Goal: Task Accomplishment & Management: Complete application form

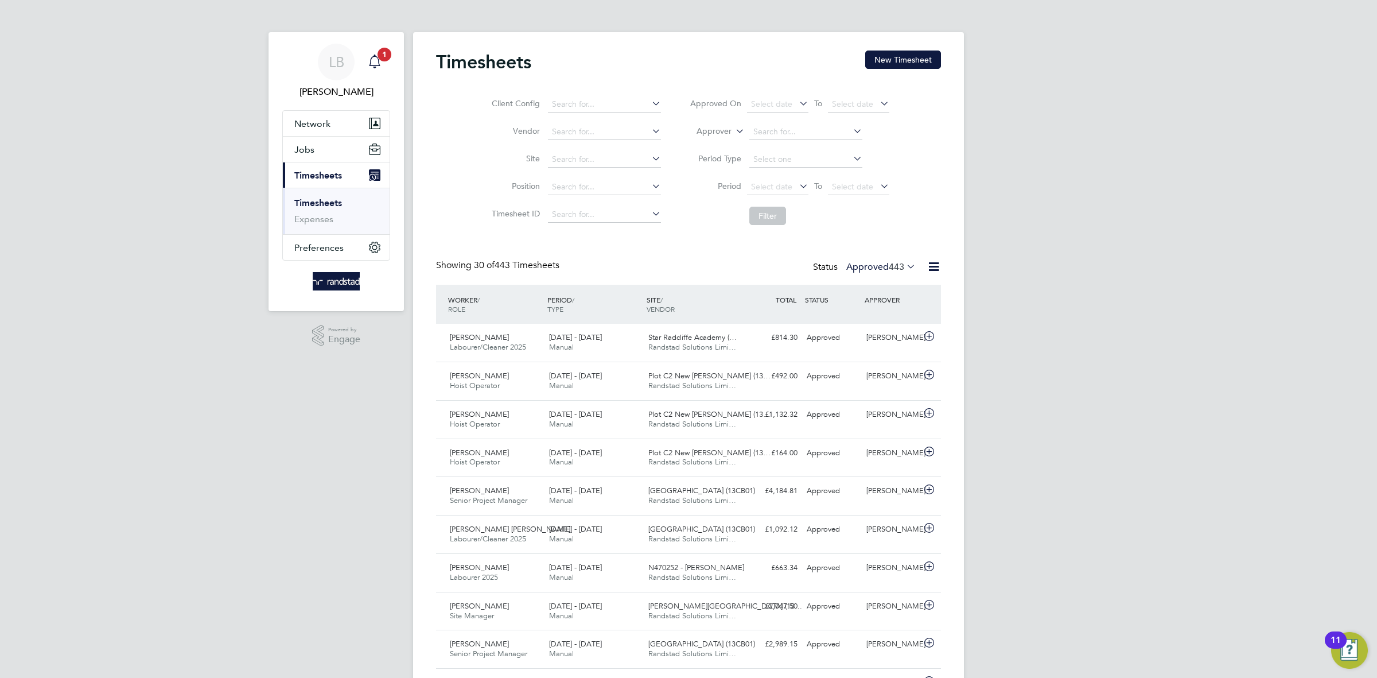
click at [374, 61] on icon "Main navigation" at bounding box center [375, 62] width 14 height 14
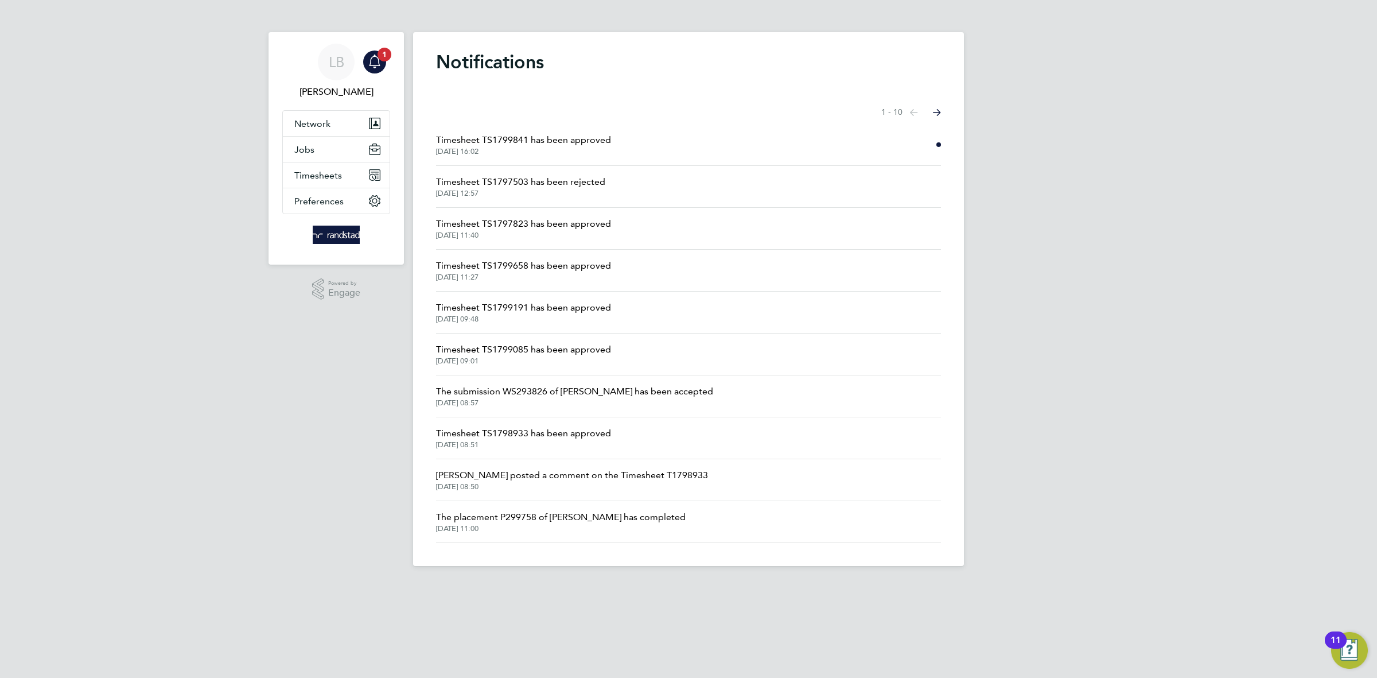
click at [551, 133] on span "Timesheet TS1799841 has been approved" at bounding box center [523, 140] width 175 height 14
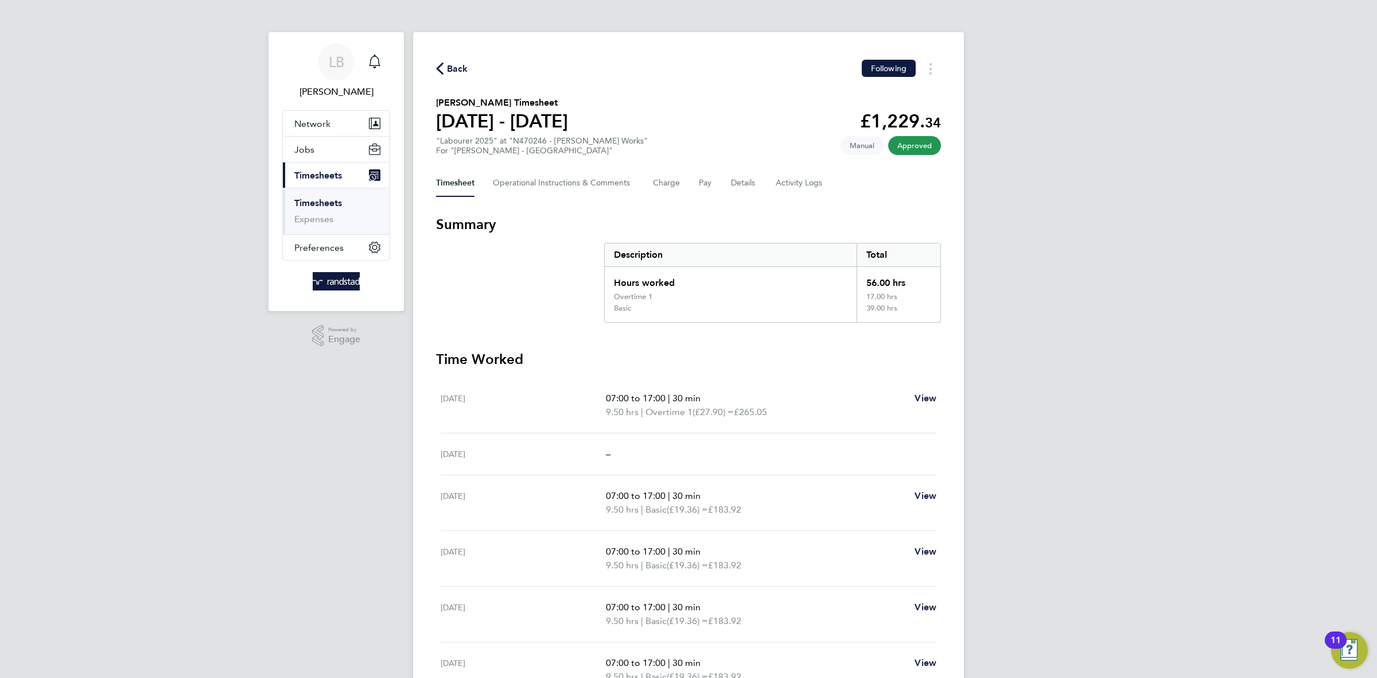
click at [453, 69] on span "Back" at bounding box center [457, 69] width 21 height 14
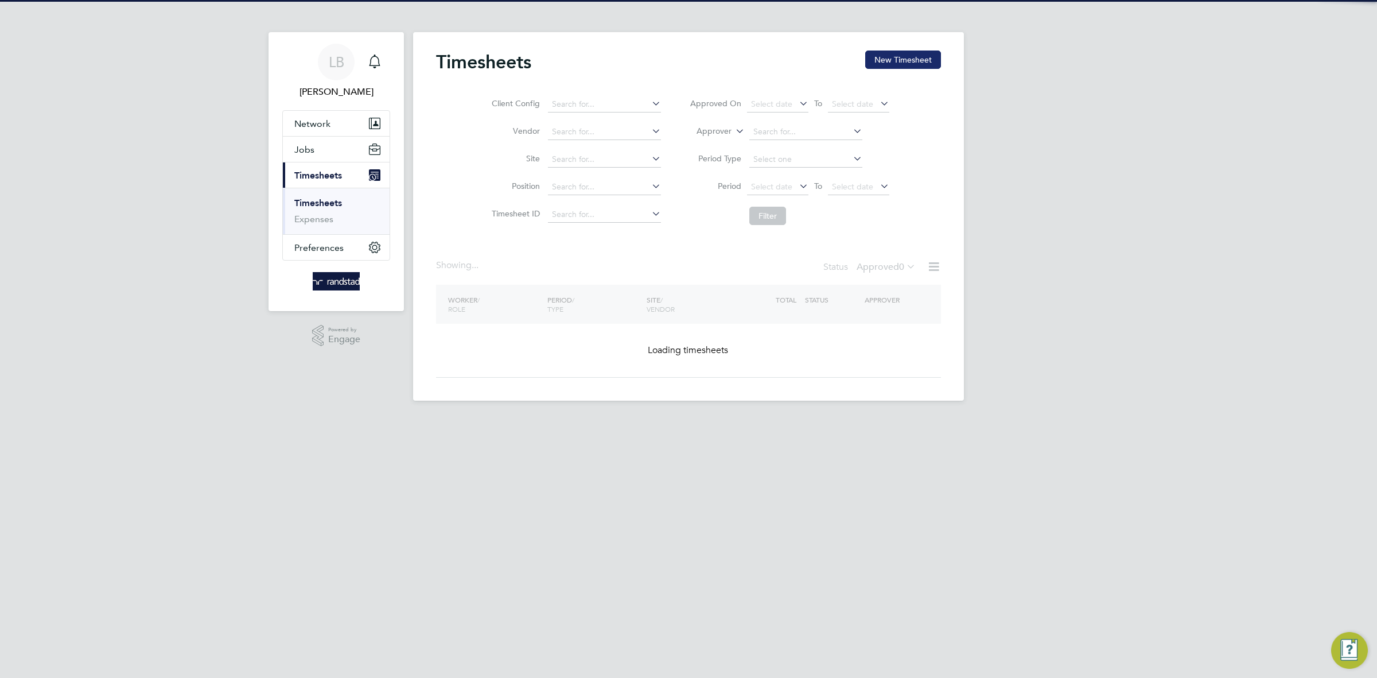
click at [888, 56] on button "New Timesheet" at bounding box center [903, 59] width 76 height 18
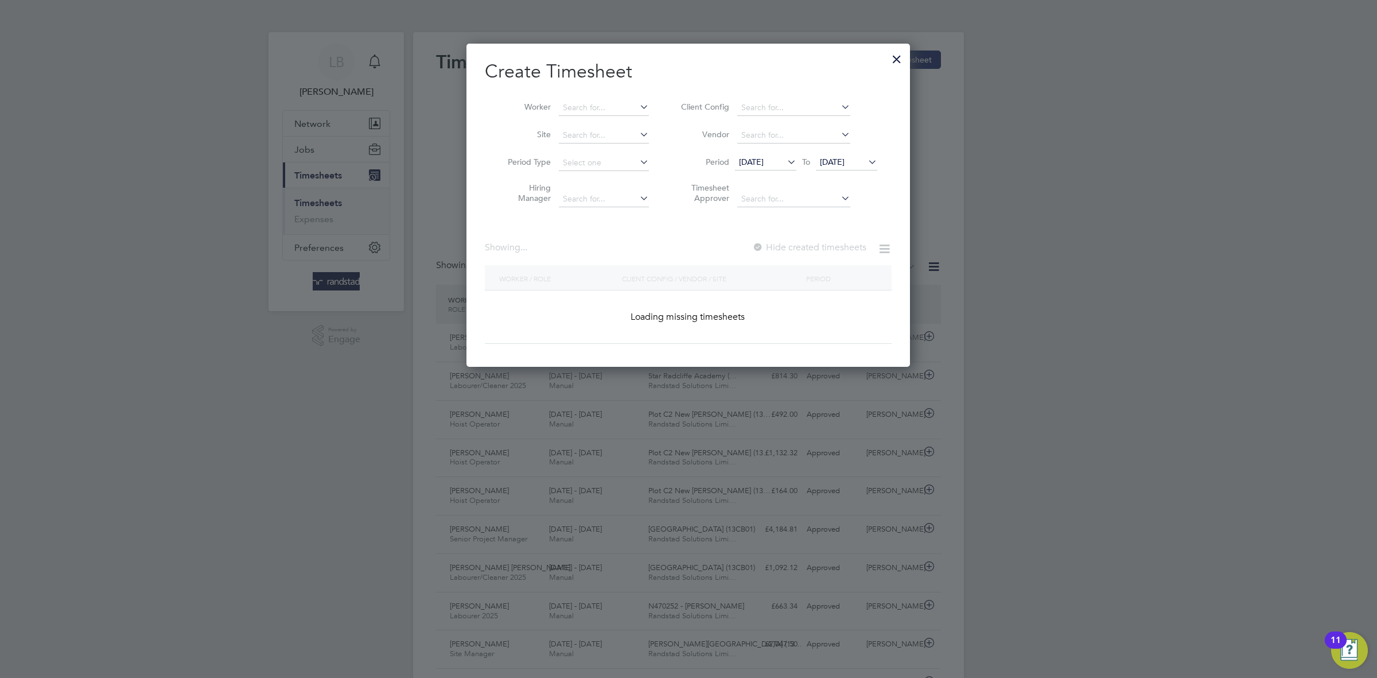
click at [889, 59] on div at bounding box center [896, 56] width 21 height 21
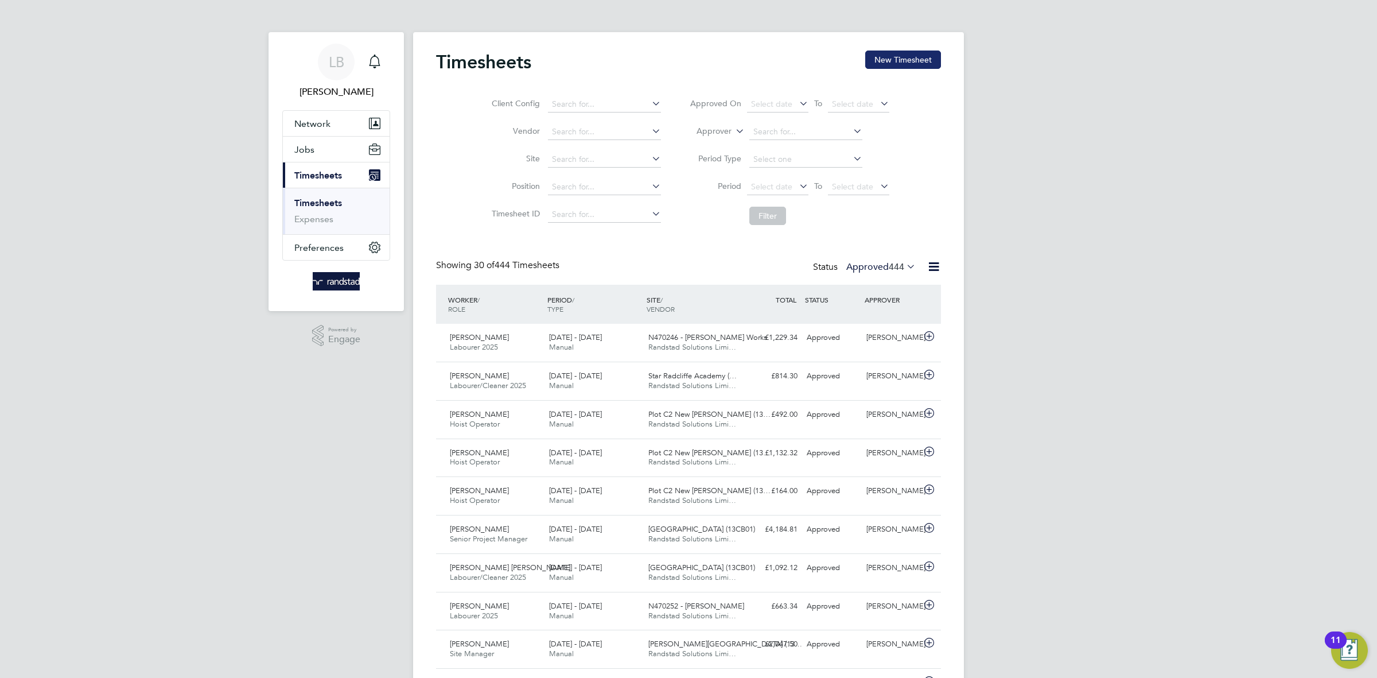
click at [874, 64] on button "New Timesheet" at bounding box center [903, 59] width 76 height 18
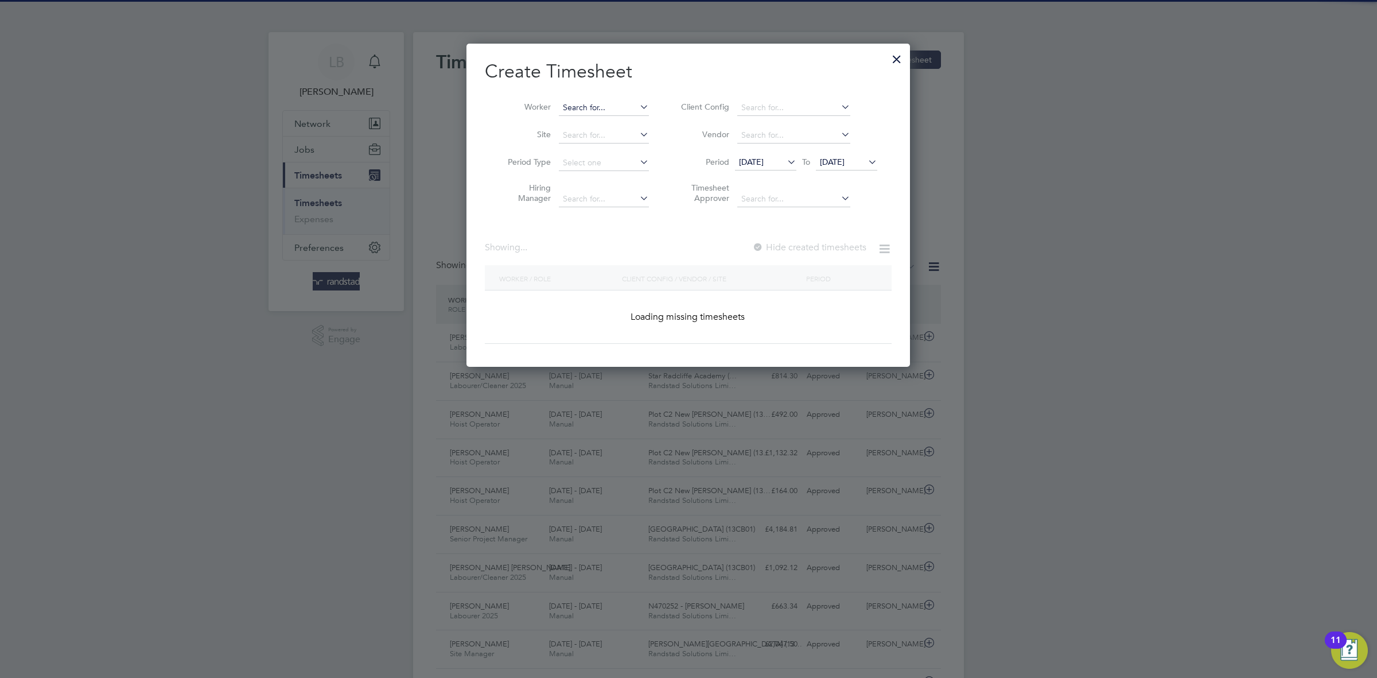
click at [604, 114] on input at bounding box center [604, 108] width 90 height 16
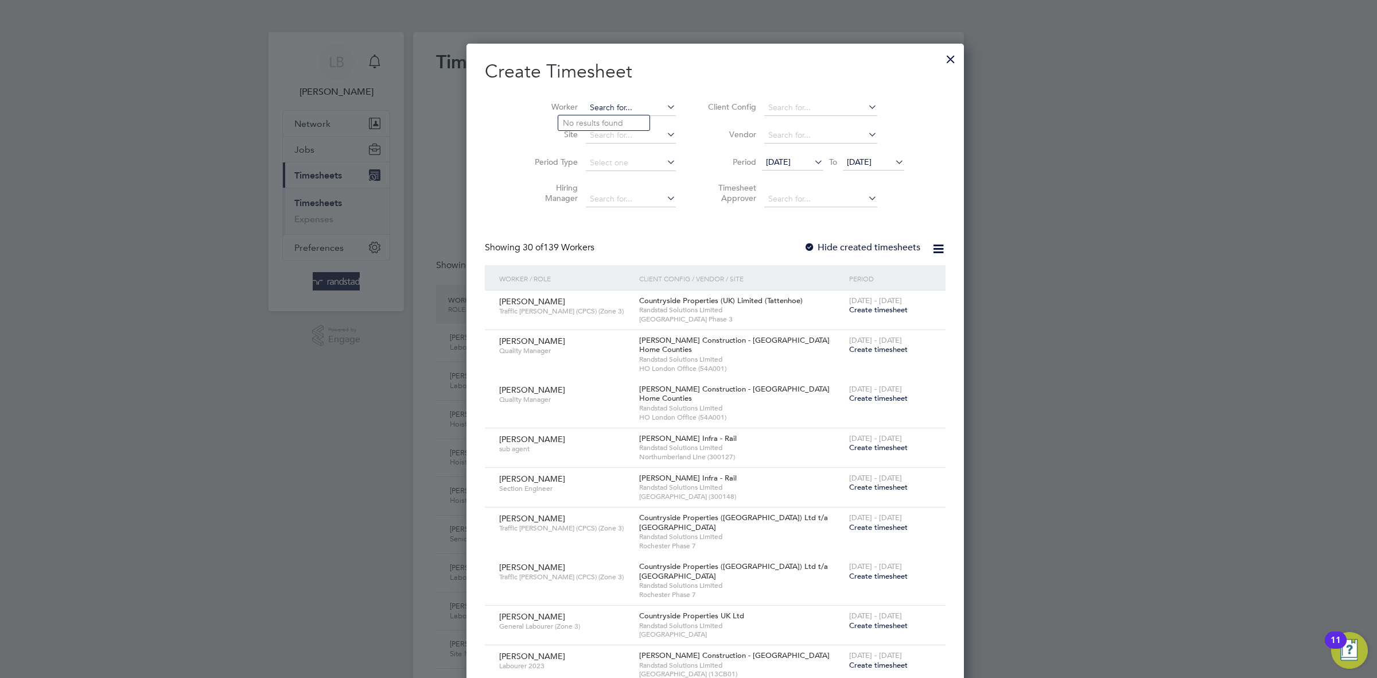
click at [590, 101] on input at bounding box center [631, 108] width 90 height 16
paste input "[PERSON_NAME]"
type input "[PERSON_NAME]"
click at [609, 124] on b "Adisa" at bounding box center [599, 123] width 21 height 10
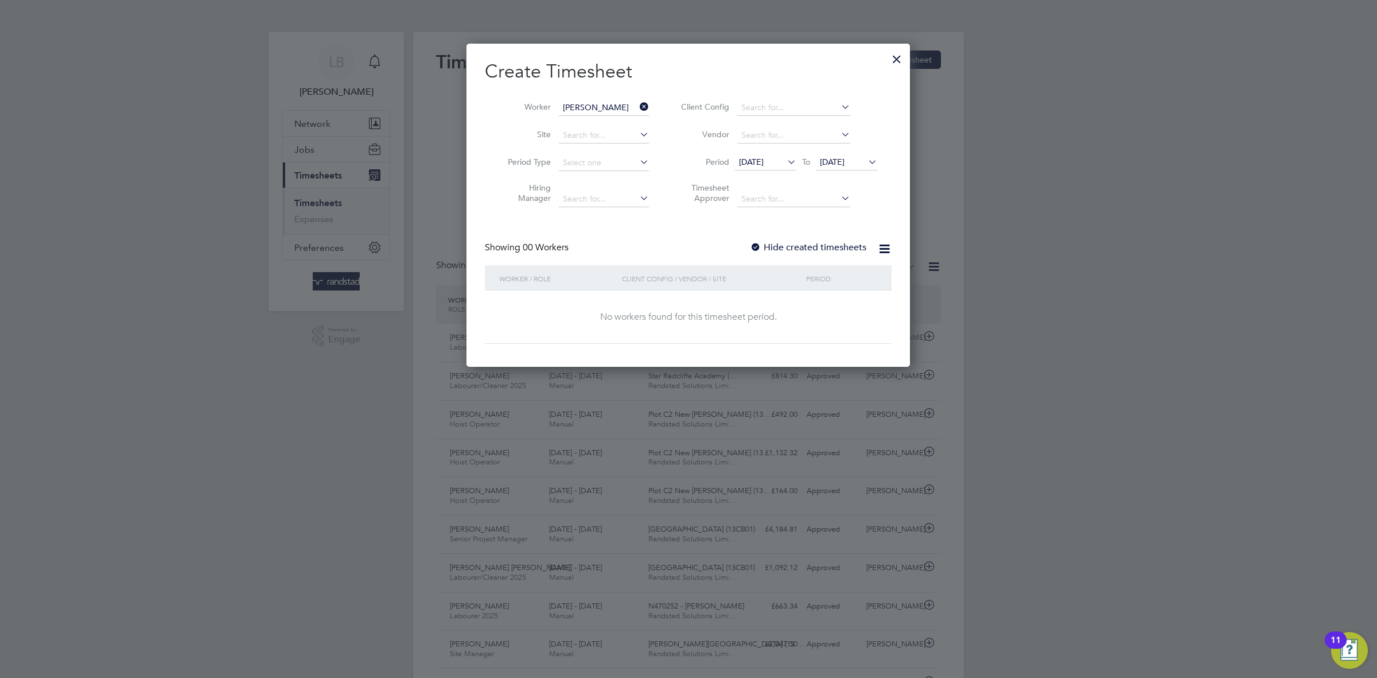
click at [786, 243] on label "Hide created timesheets" at bounding box center [808, 247] width 116 height 11
click at [788, 248] on label "Hide created timesheets" at bounding box center [808, 247] width 116 height 11
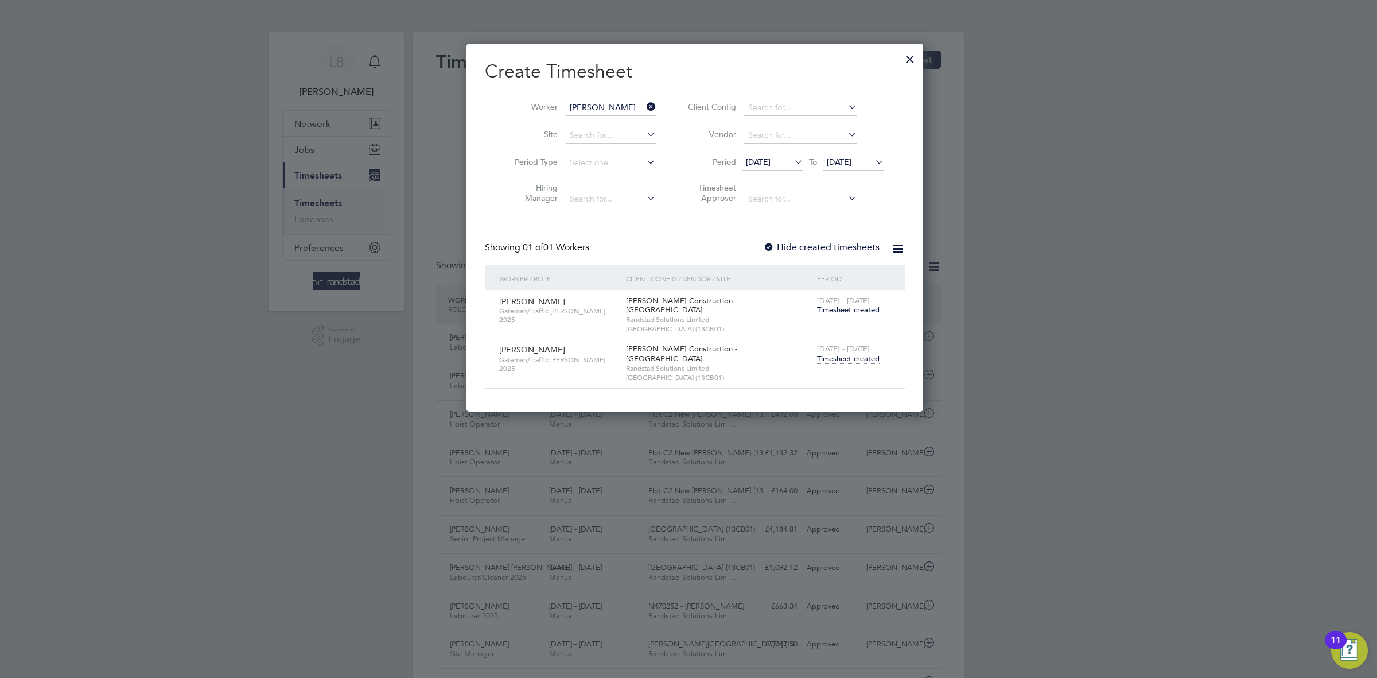
click at [834, 353] on span "Timesheet created" at bounding box center [848, 358] width 63 height 10
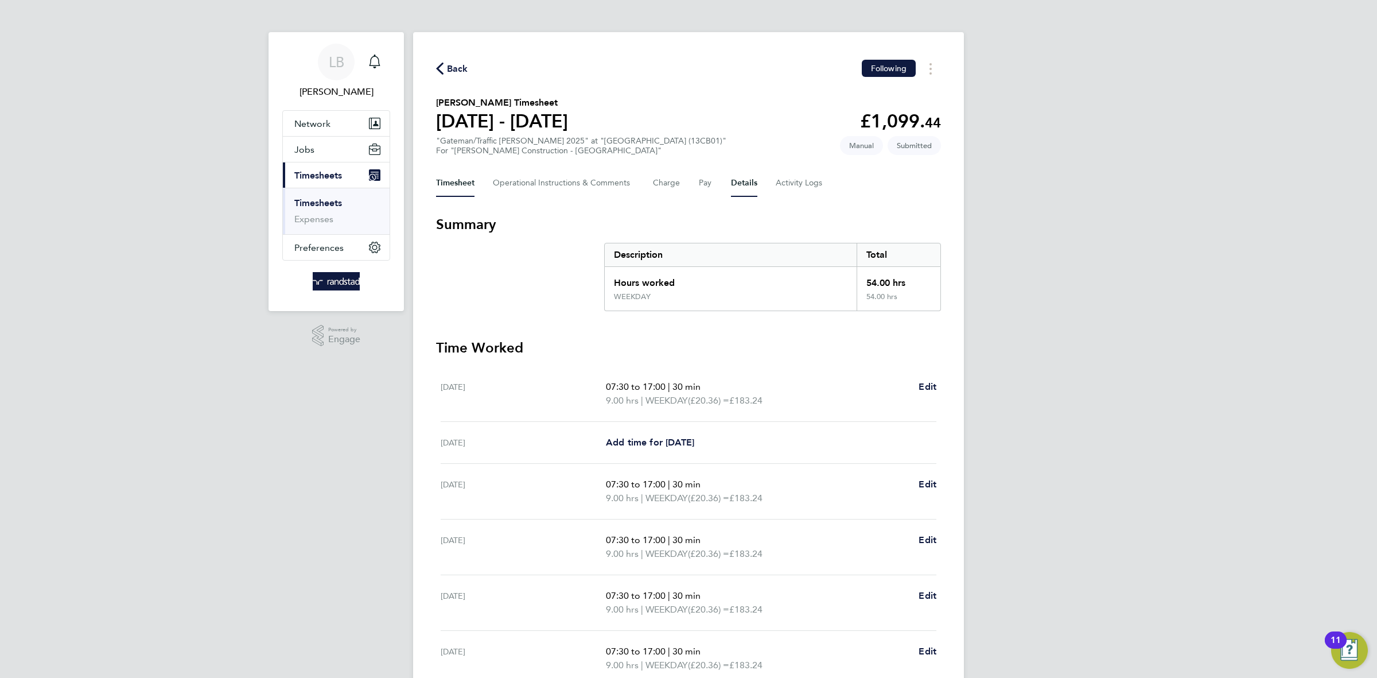
click at [740, 181] on button "Details" at bounding box center [744, 183] width 26 height 28
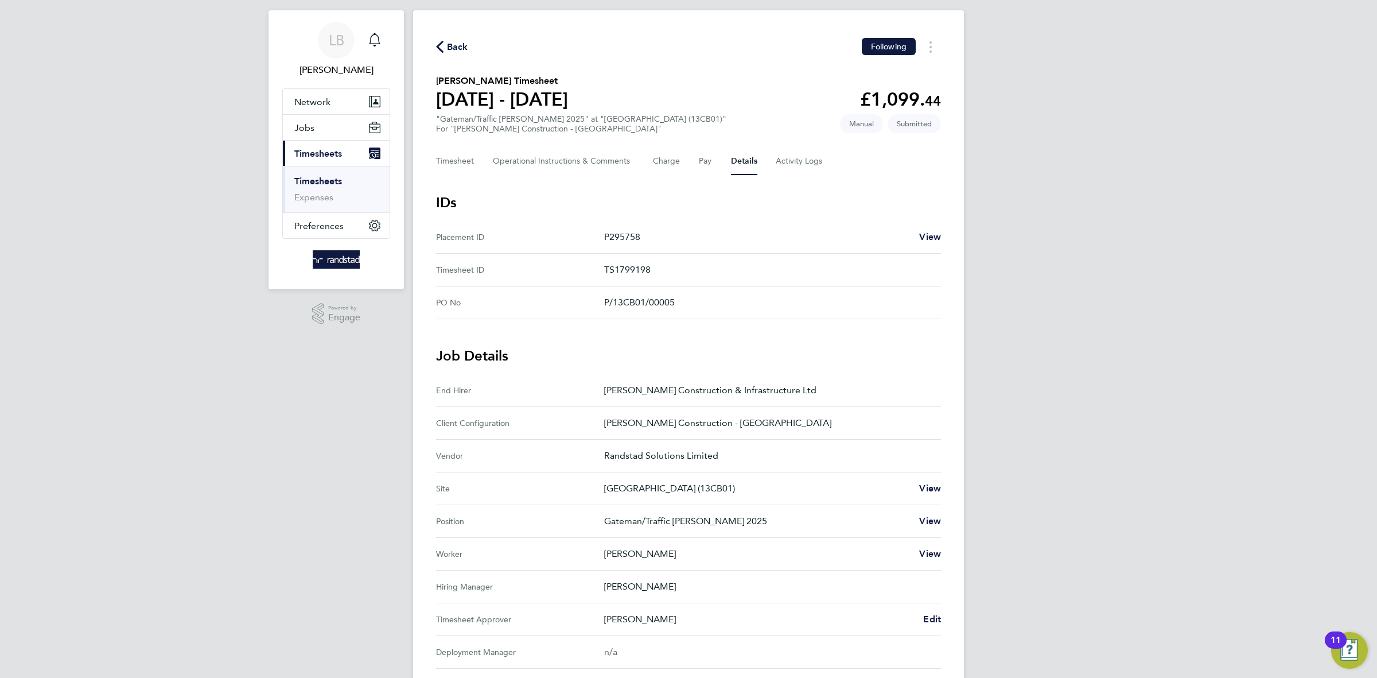
click at [461, 42] on span "Back" at bounding box center [457, 47] width 21 height 14
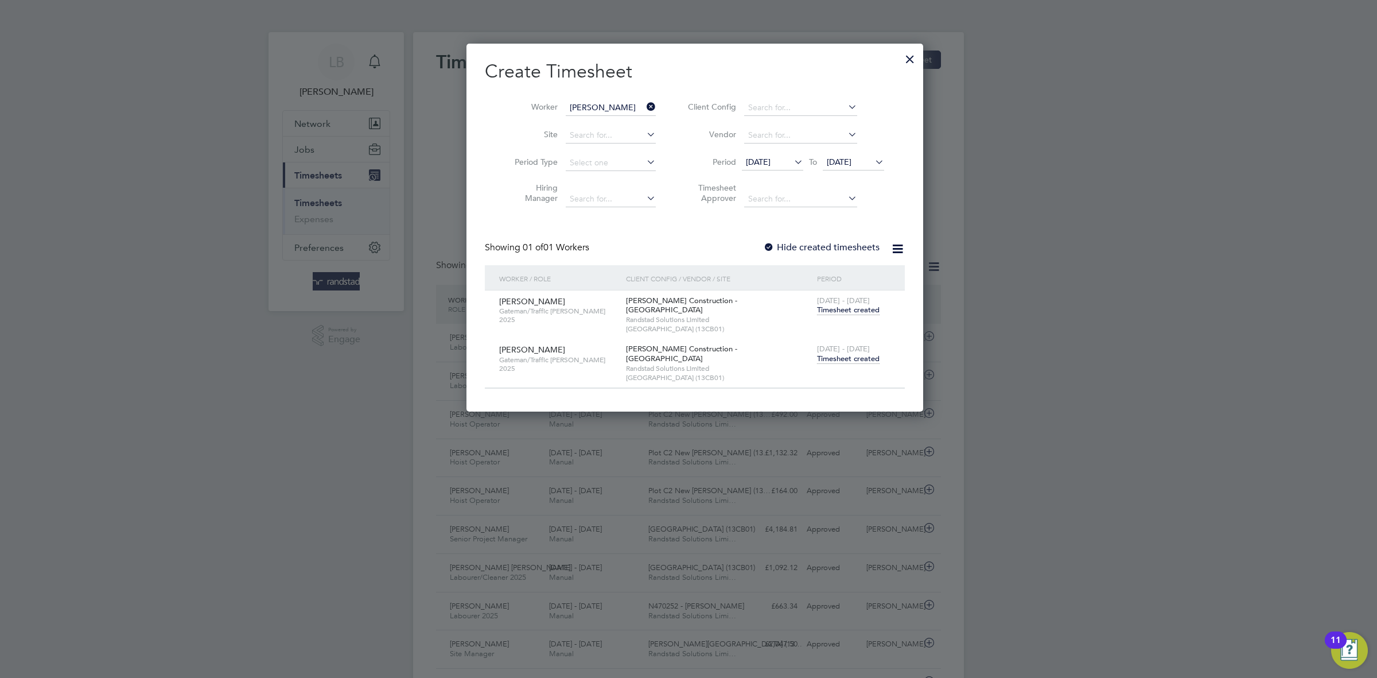
click at [644, 102] on icon at bounding box center [644, 107] width 0 height 16
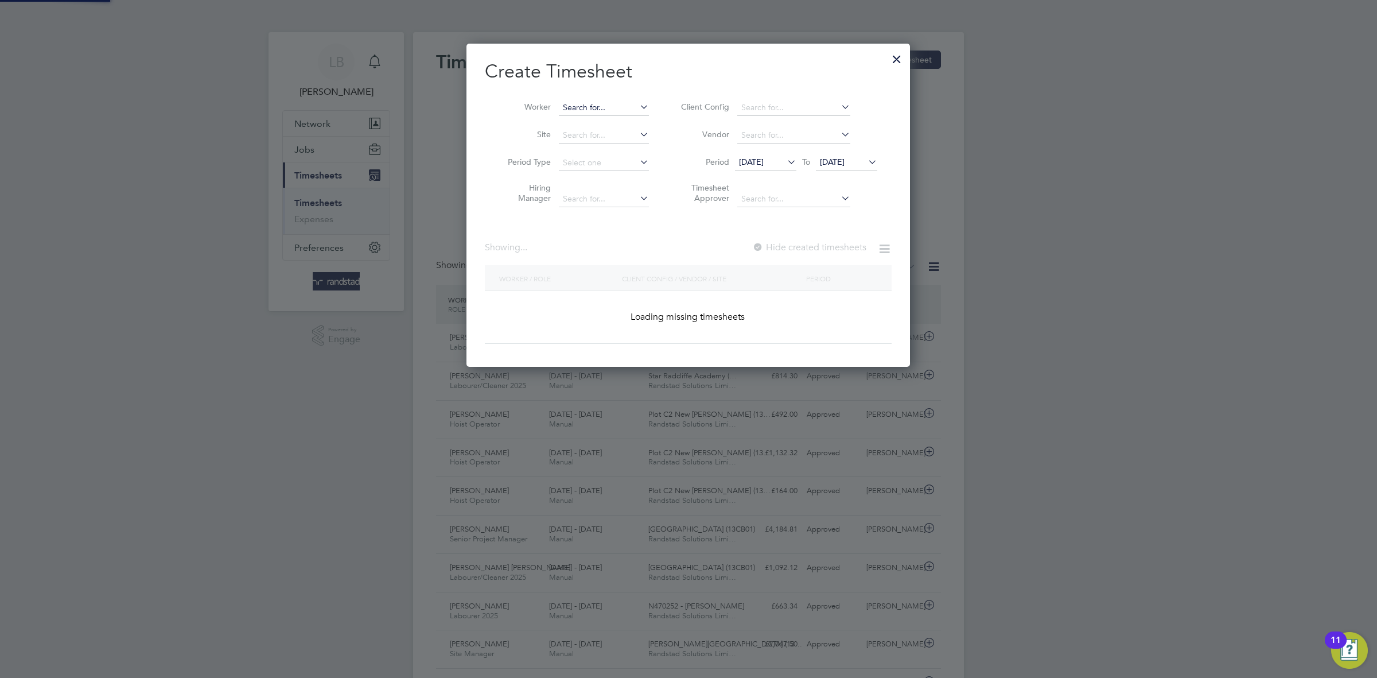
scroll to position [325, 443]
click at [620, 108] on input at bounding box center [604, 108] width 90 height 16
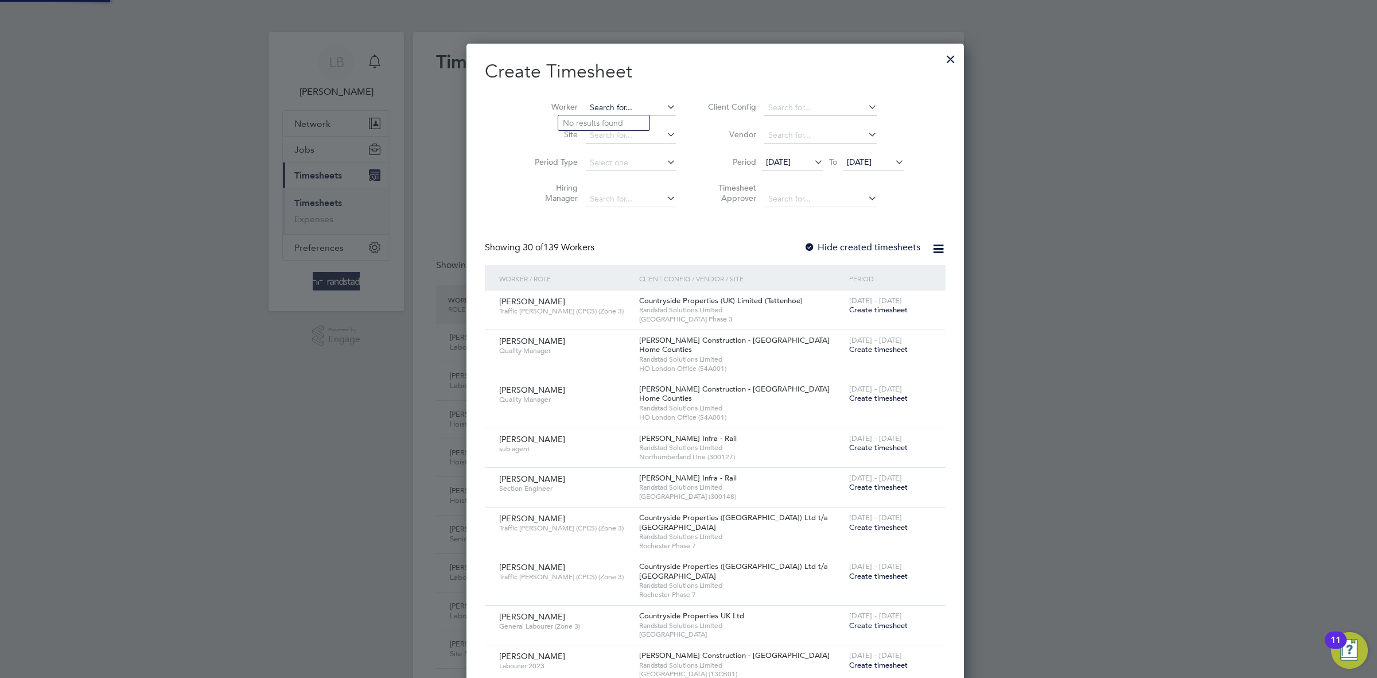
scroll to position [1987, 443]
paste input "[PERSON_NAME]"
click at [595, 128] on li "[PERSON_NAME]" at bounding box center [610, 122] width 105 height 15
type input "[PERSON_NAME]"
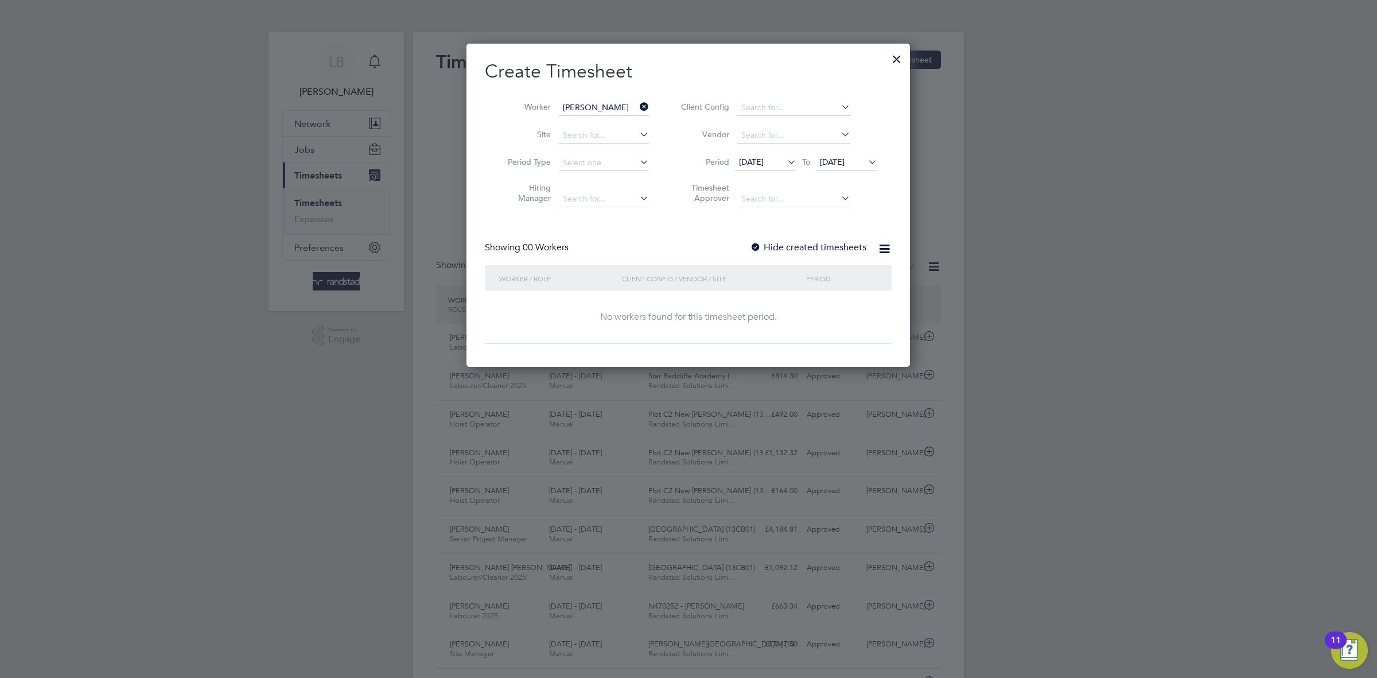
scroll to position [325, 443]
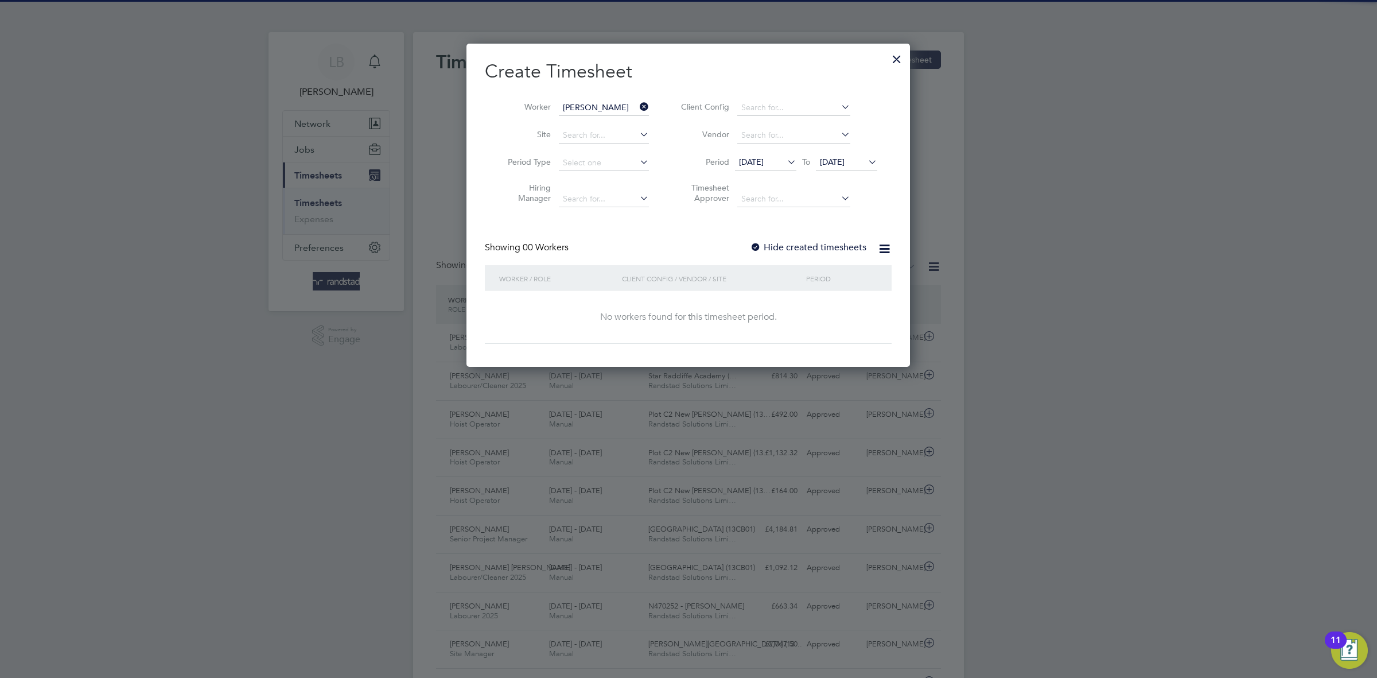
click at [828, 248] on label "Hide created timesheets" at bounding box center [808, 247] width 116 height 11
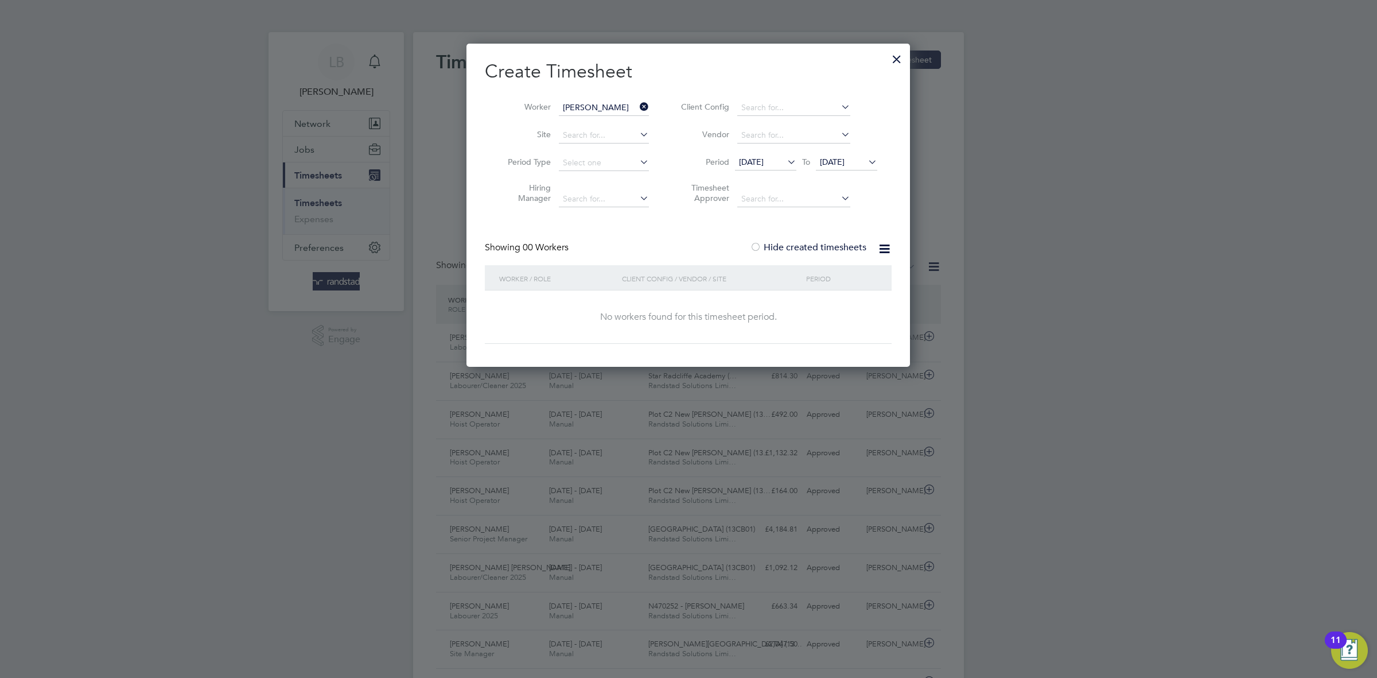
click at [828, 248] on label "Hide created timesheets" at bounding box center [808, 247] width 116 height 11
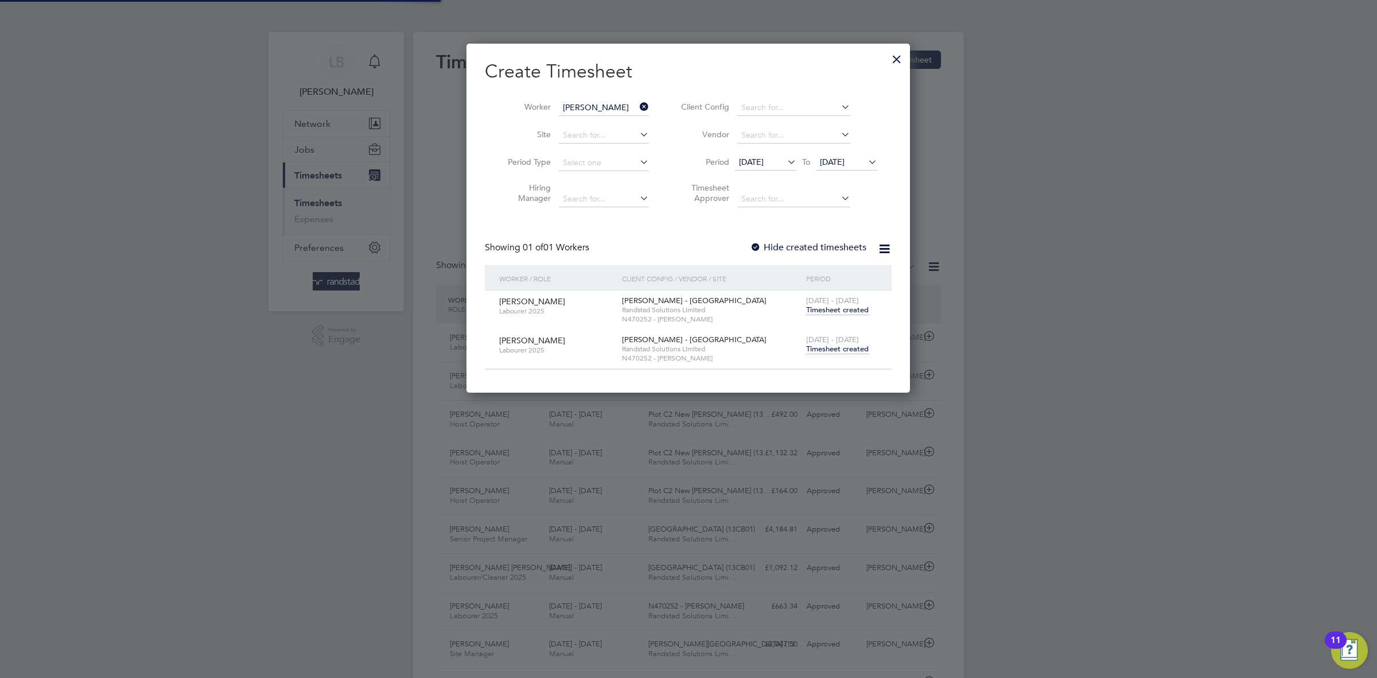
scroll to position [351, 443]
click at [846, 359] on div "[DATE] - [DATE] Timesheet created" at bounding box center [841, 344] width 77 height 31
click at [840, 354] on span "Timesheet created" at bounding box center [837, 349] width 63 height 10
drag, startPoint x: 640, startPoint y: 95, endPoint x: 637, endPoint y: 110, distance: 14.7
click at [639, 94] on li "Worker Patrick Lohan" at bounding box center [574, 108] width 178 height 28
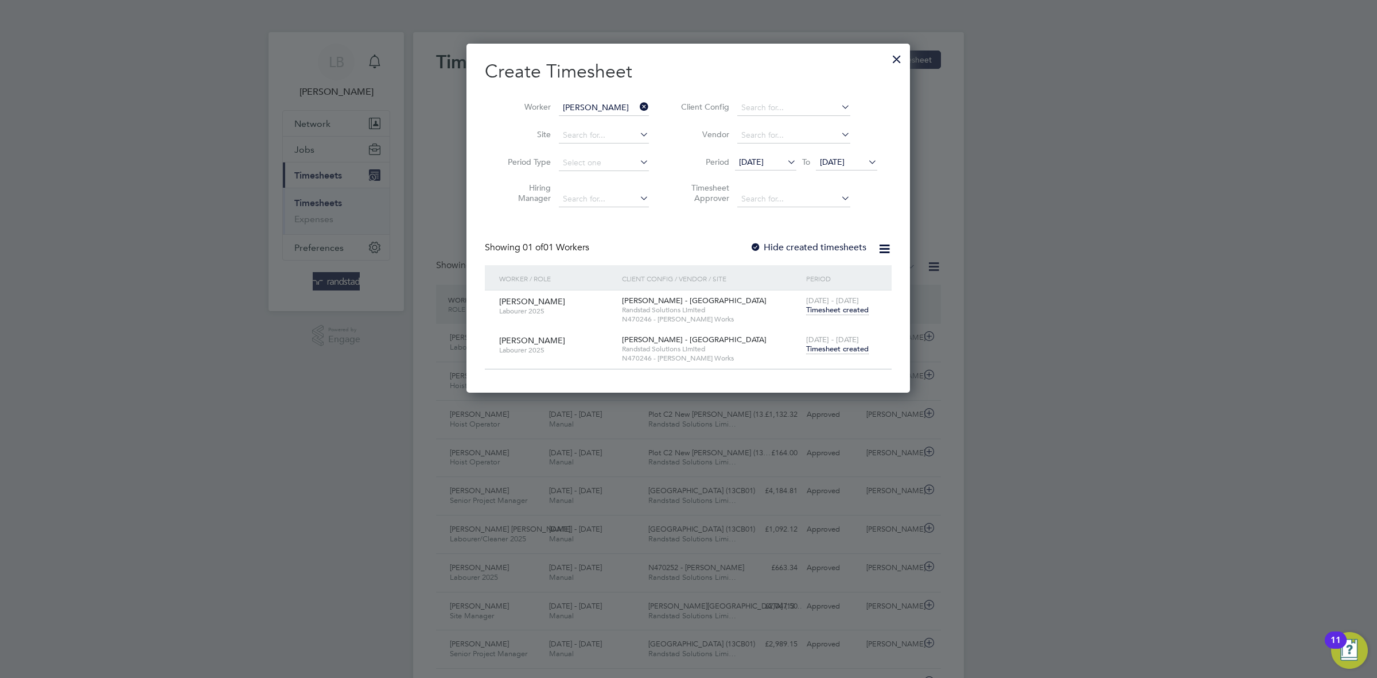
click at [636, 110] on input "[PERSON_NAME]" at bounding box center [604, 108] width 90 height 16
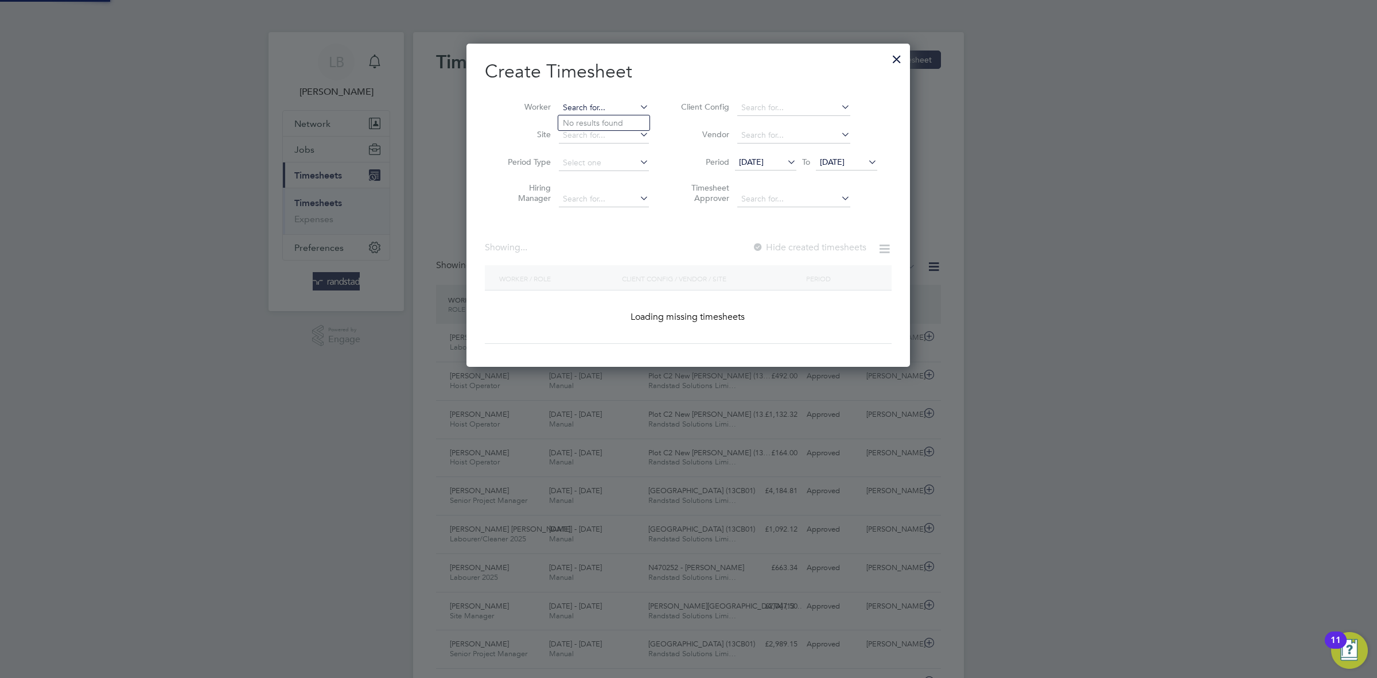
click at [577, 106] on input at bounding box center [604, 108] width 90 height 16
paste input "[PERSON_NAME]"
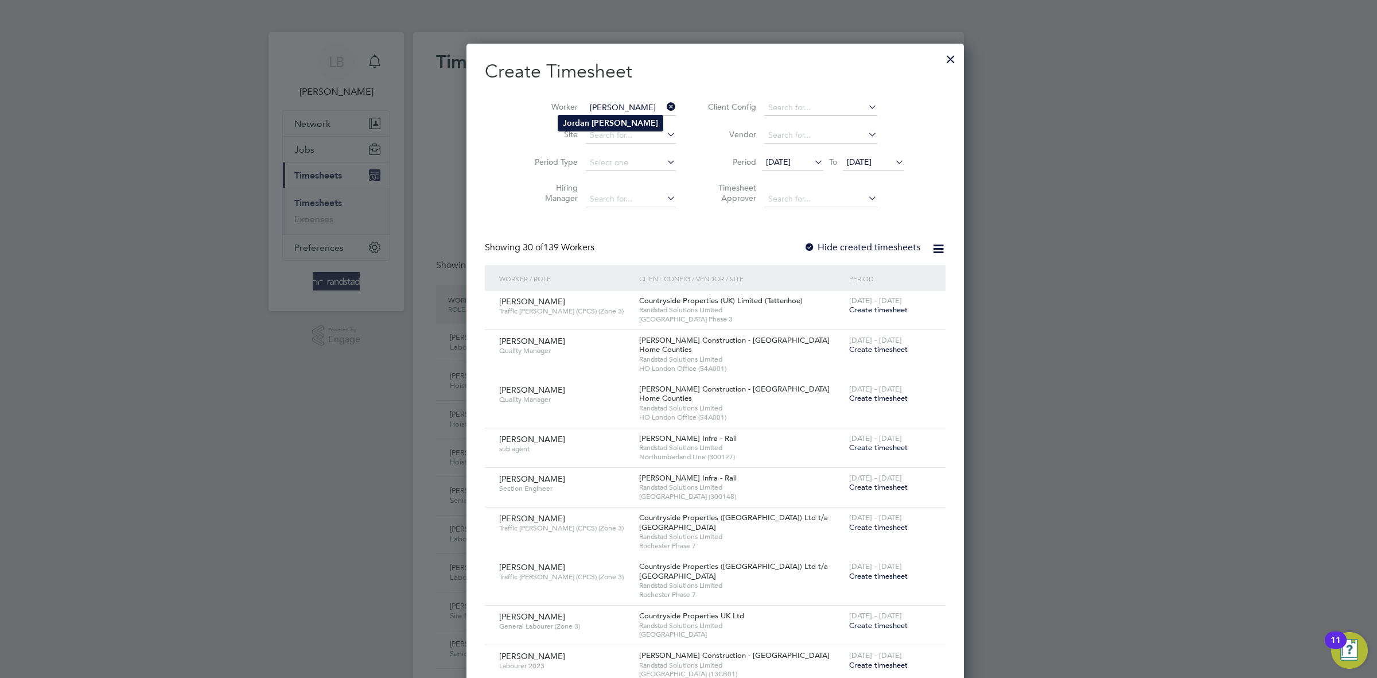
type input "[PERSON_NAME]"
click at [603, 124] on b "Janukowicz" at bounding box center [624, 123] width 67 height 10
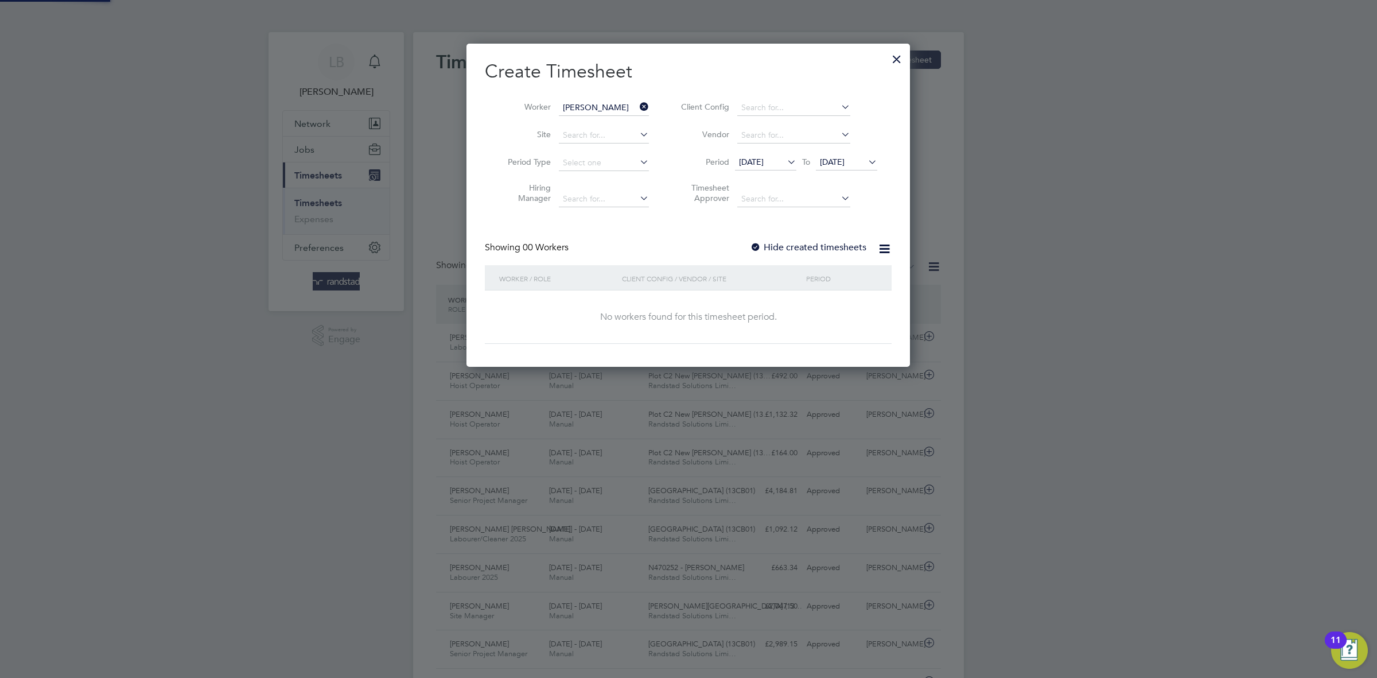
click at [796, 246] on label "Hide created timesheets" at bounding box center [808, 247] width 116 height 11
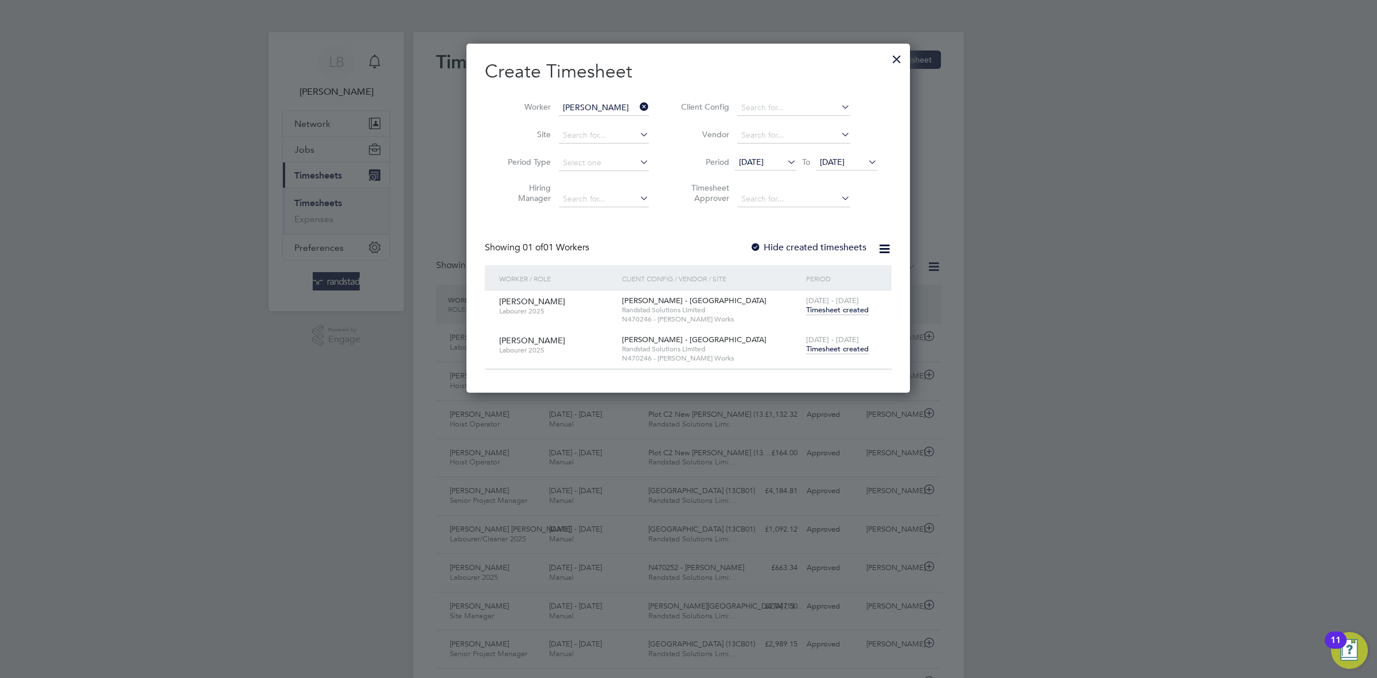
click at [831, 351] on span "Timesheet created" at bounding box center [837, 349] width 63 height 10
